Goal: Task Accomplishment & Management: Manage account settings

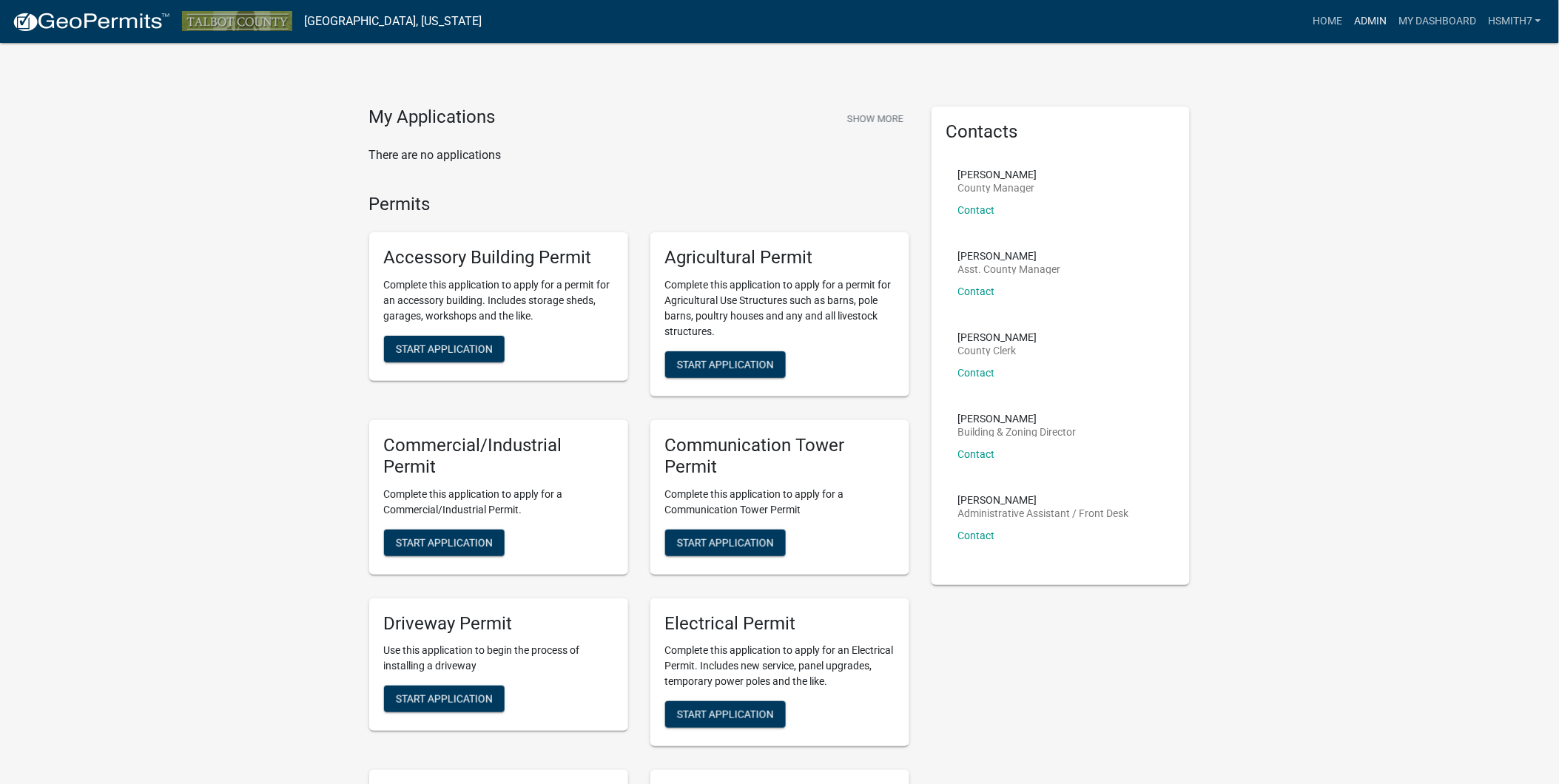
click at [1360, 18] on link "Admin" at bounding box center [1369, 22] width 44 height 28
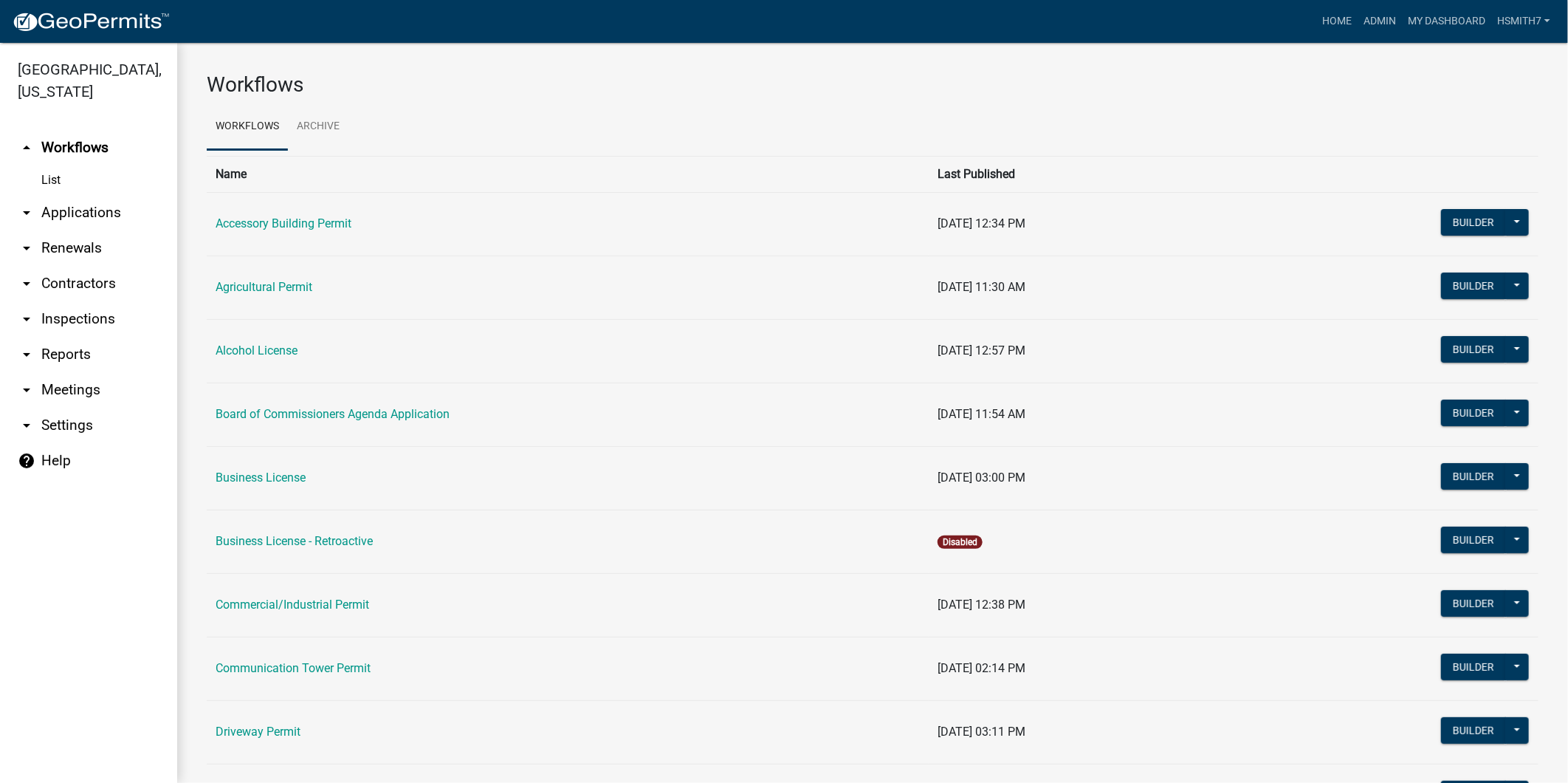
click at [70, 219] on link "arrow_drop_down Applications" at bounding box center [89, 212] width 177 height 35
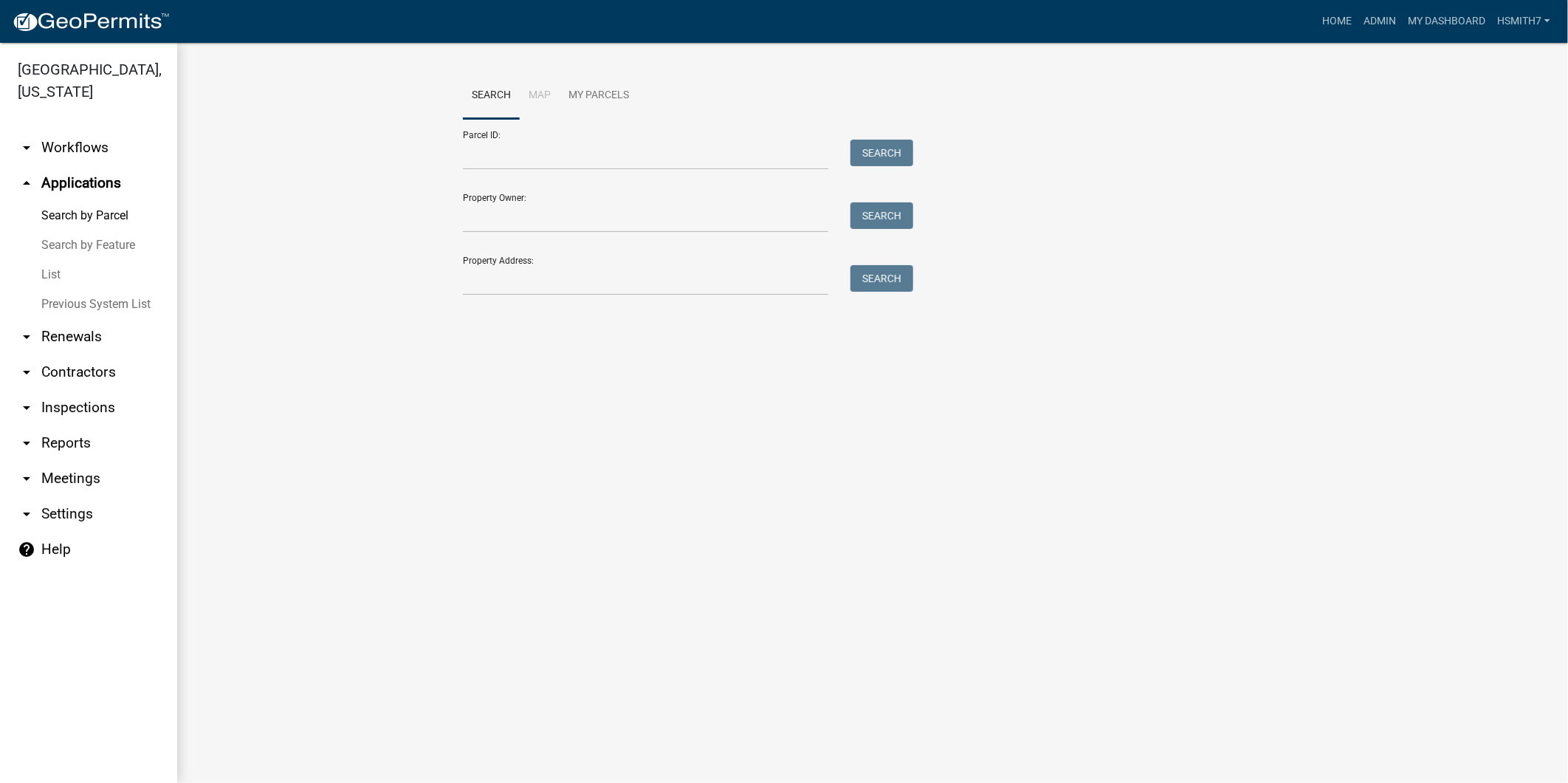
click at [38, 272] on link "List" at bounding box center [89, 275] width 177 height 29
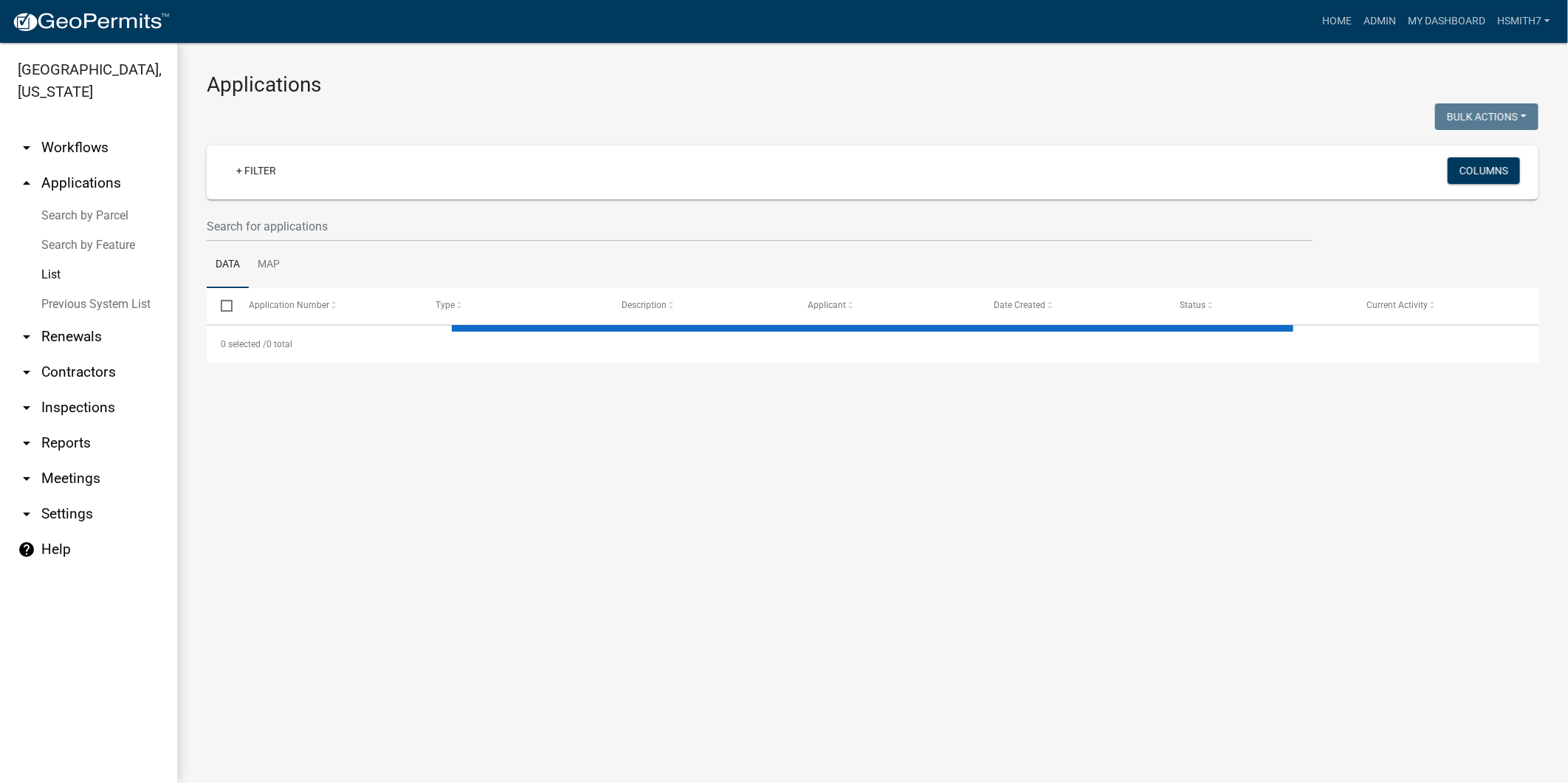
select select "3: 100"
